Goal: Task Accomplishment & Management: Complete application form

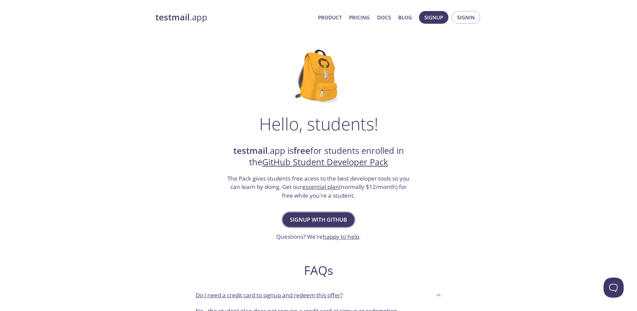
click at [320, 223] on span "Signup with GitHub" at bounding box center [318, 219] width 57 height 9
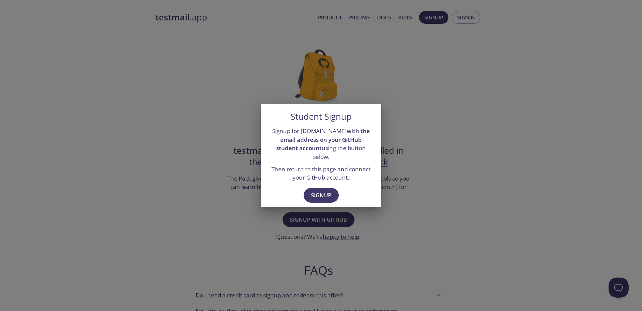
click at [321, 203] on div "Student Signup Signup for testmail.app with the email address on your GitHub st…" at bounding box center [321, 155] width 642 height 311
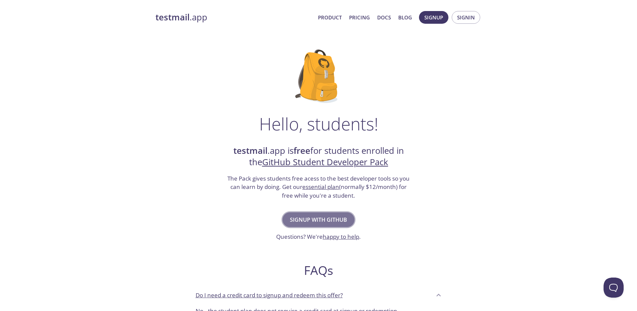
click at [324, 217] on span "Signup with GitHub" at bounding box center [318, 219] width 57 height 9
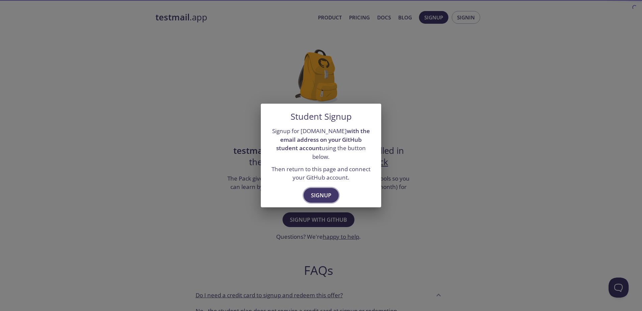
click at [319, 191] on span "Signup" at bounding box center [321, 195] width 20 height 9
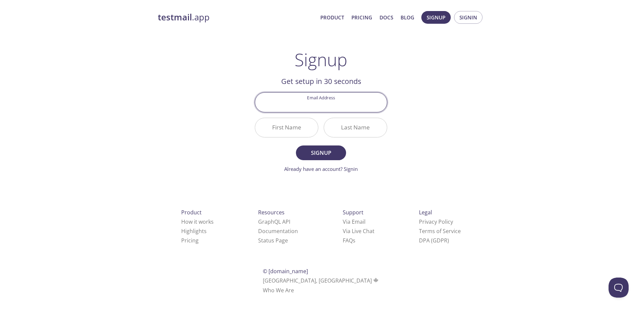
click at [338, 99] on input "Email Address" at bounding box center [321, 102] width 132 height 19
type input "[EMAIL_ADDRESS][DOMAIN_NAME]"
click at [308, 128] on input "First Name" at bounding box center [286, 127] width 63 height 19
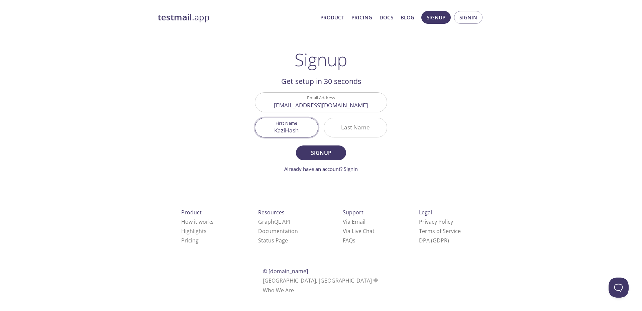
type input "KaziHashi"
type input "Kazi"
type input "Hashiburr"
click at [308, 128] on input "Kazi" at bounding box center [286, 127] width 63 height 19
type input "K"
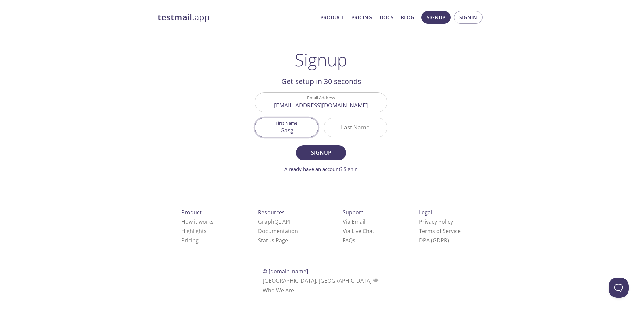
type input "Gasgu"
type input "Hashibur"
type input "e"
type input "[PERSON_NAME]"
click at [296, 145] on button "Signup" at bounding box center [321, 152] width 50 height 15
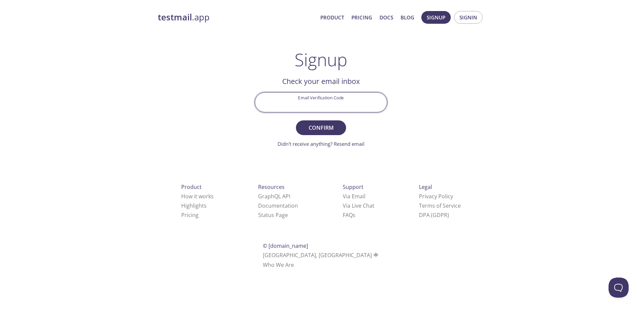
click at [319, 107] on input "Email Verification Code" at bounding box center [321, 102] width 132 height 19
paste input "N35ZGK7"
type input "N35ZGK7"
click at [333, 128] on span "Confirm" at bounding box center [320, 127] width 35 height 9
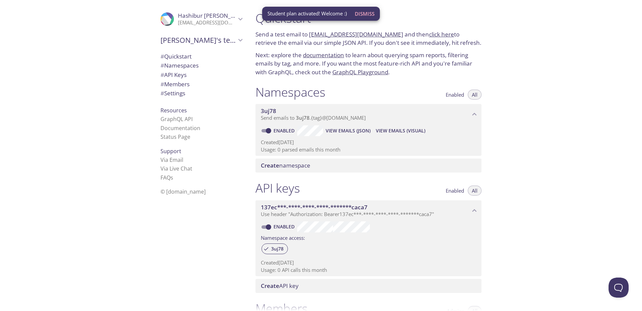
click at [366, 15] on span "Dismiss" at bounding box center [365, 13] width 20 height 9
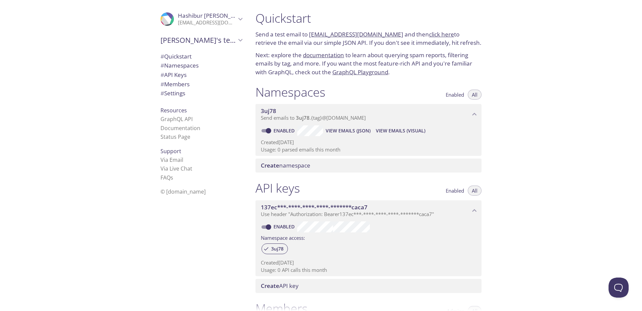
click at [256, 30] on p "Send a test email to [EMAIL_ADDRESS][DOMAIN_NAME] and then click here to retrie…" at bounding box center [368, 38] width 226 height 17
drag, startPoint x: 256, startPoint y: 30, endPoint x: 286, endPoint y: 33, distance: 30.3
click at [286, 33] on p "Send a test email to [EMAIL_ADDRESS][DOMAIN_NAME] and then click here to retrie…" at bounding box center [368, 38] width 226 height 17
click at [292, 53] on p "Next: explore the documentation to learn about querying spam reports, filtering…" at bounding box center [368, 64] width 226 height 26
click at [61, 195] on div ".cls-1 { fill: #6d5ca8; } .cls-2 { fill: #3fc191; } .cls-3 { fill: #3b4752; } .…" at bounding box center [125, 155] width 250 height 311
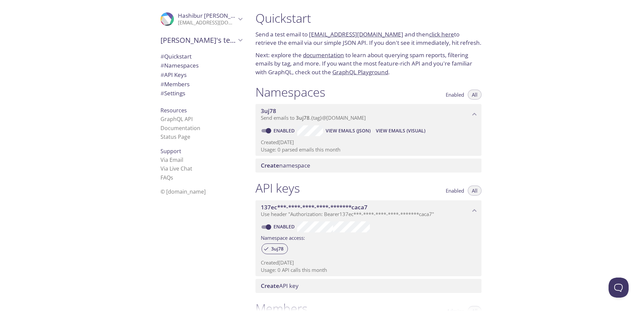
click at [293, 90] on h1 "Namespaces" at bounding box center [290, 92] width 70 height 15
click at [110, 34] on div ".cls-1 { fill: #6d5ca8; } .cls-2 { fill: #3fc191; } .cls-3 { fill: #3b4752; } .…" at bounding box center [125, 155] width 250 height 311
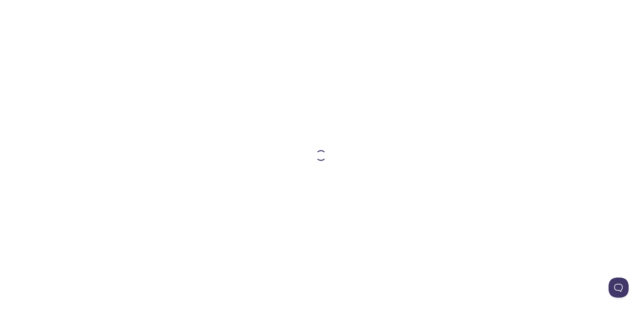
click at [85, 36] on div at bounding box center [321, 155] width 642 height 311
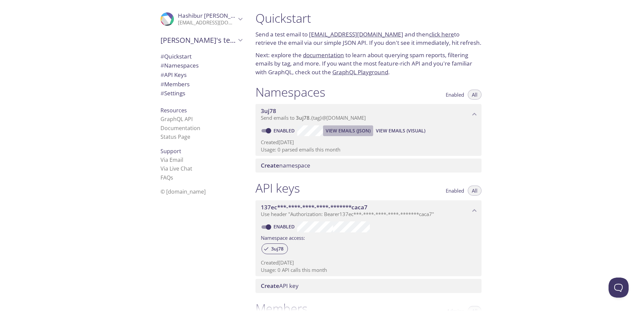
click at [368, 131] on span "View Emails (JSON)" at bounding box center [348, 131] width 45 height 8
click at [188, 75] on span "# API Keys" at bounding box center [201, 75] width 82 height 9
click at [392, 133] on span "View Emails (Visual)" at bounding box center [400, 131] width 49 height 8
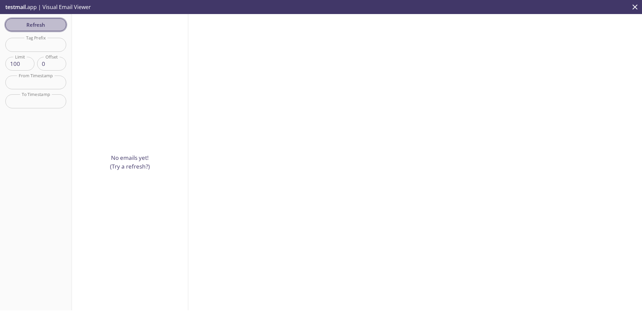
click at [43, 31] on button "Refresh" at bounding box center [35, 24] width 61 height 13
click at [633, 7] on icon "close" at bounding box center [634, 7] width 9 height 9
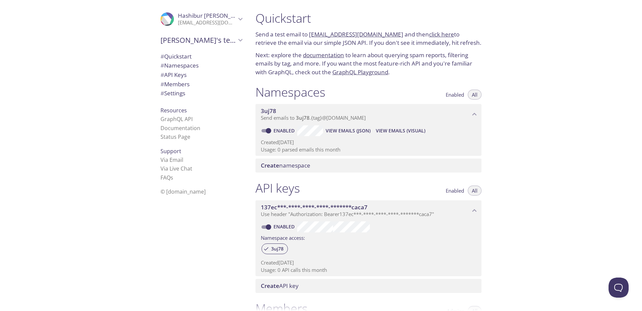
click at [304, 168] on span "Create namespace" at bounding box center [285, 165] width 49 height 8
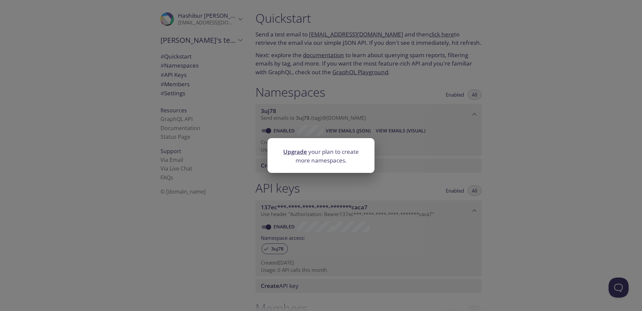
click at [502, 94] on div "Upgrade your plan to create more namespaces." at bounding box center [321, 155] width 642 height 311
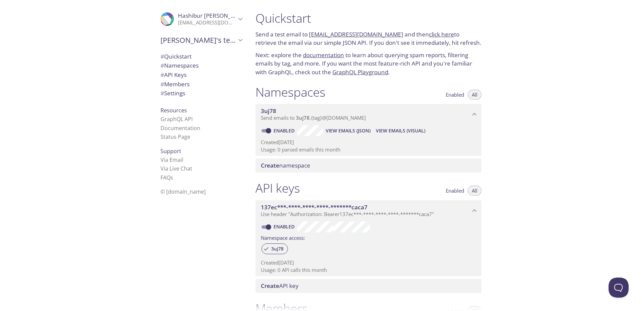
click at [429, 35] on link "click here" at bounding box center [441, 34] width 25 height 8
click at [269, 55] on p "Next: explore the documentation to learn about querying spam reports, filtering…" at bounding box center [368, 64] width 226 height 26
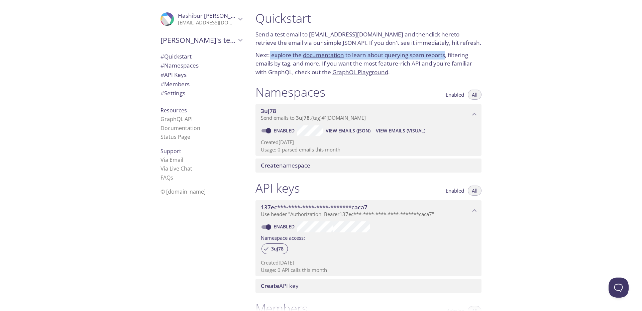
drag, startPoint x: 269, startPoint y: 55, endPoint x: 440, endPoint y: 52, distance: 170.5
click at [440, 52] on p "Next: explore the documentation to learn about querying spam reports, filtering…" at bounding box center [368, 64] width 226 height 26
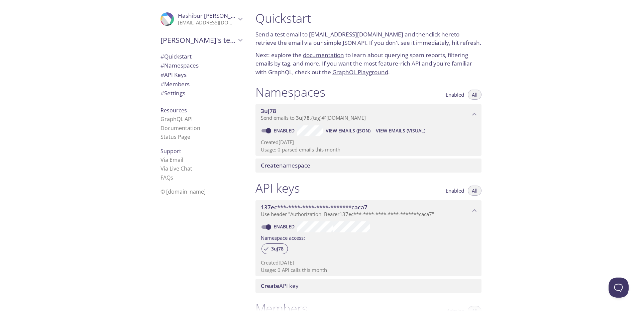
click at [457, 52] on p "Next: explore the documentation to learn about querying spam reports, filtering…" at bounding box center [368, 64] width 226 height 26
click at [172, 91] on span "# Settings" at bounding box center [172, 93] width 25 height 8
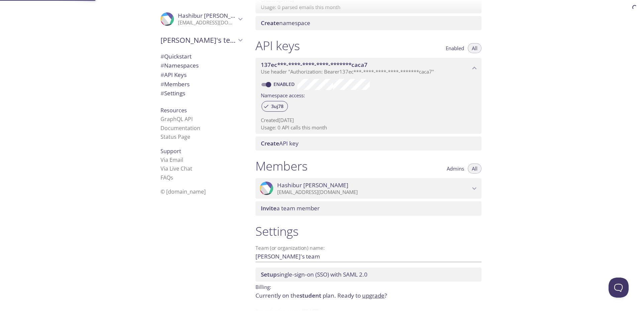
scroll to position [164, 0]
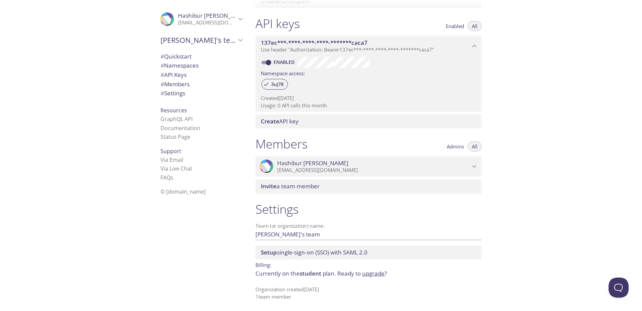
click at [433, 159] on span "Hashibur Rahman" at bounding box center [373, 162] width 193 height 7
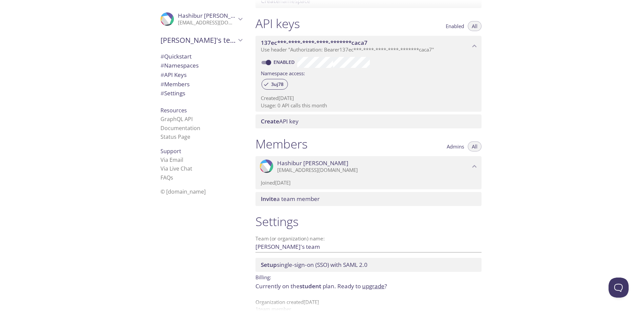
click at [422, 164] on span "Hashibur Rahman" at bounding box center [373, 162] width 193 height 7
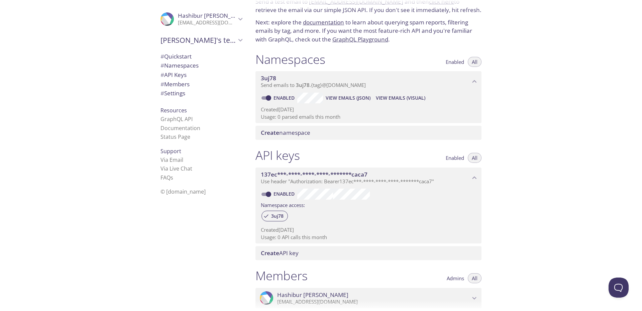
scroll to position [0, 0]
